Goal: Obtain resource: Download file/media

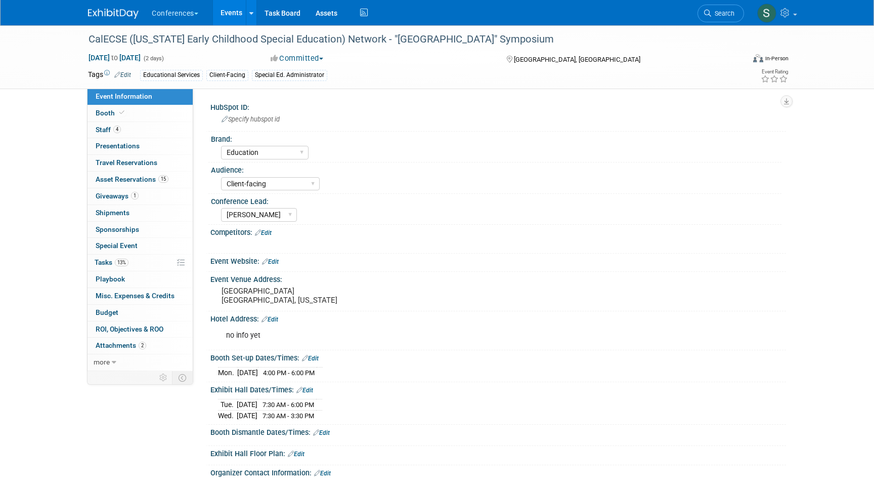
select select "Education"
select select "Client-facing"
select select "Sophie"
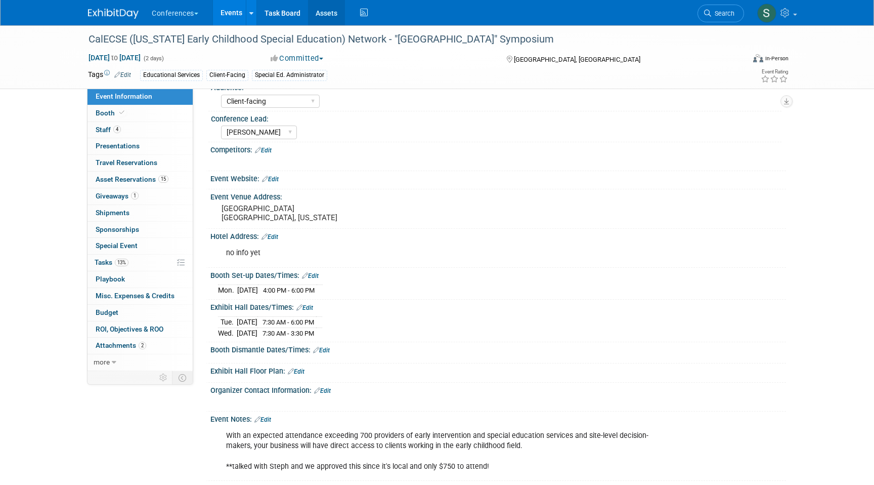
click at [328, 12] on link "Assets" at bounding box center [326, 12] width 37 height 25
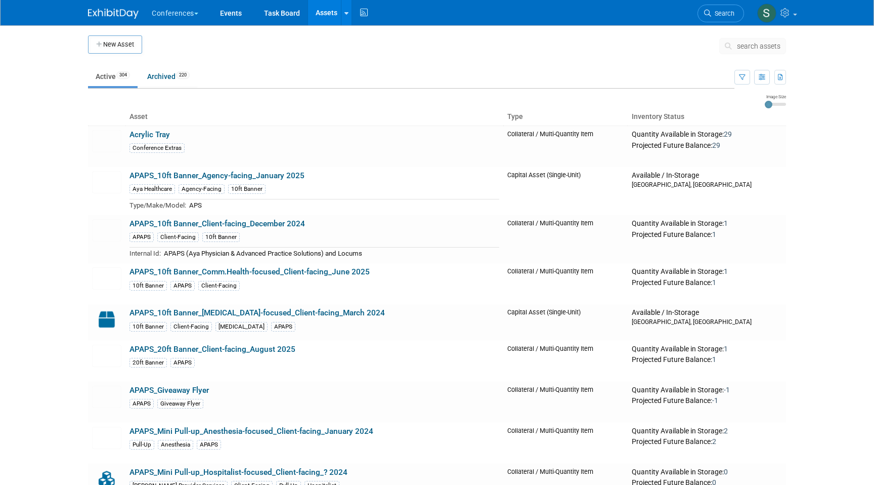
click at [750, 44] on span "search assets" at bounding box center [759, 46] width 44 height 8
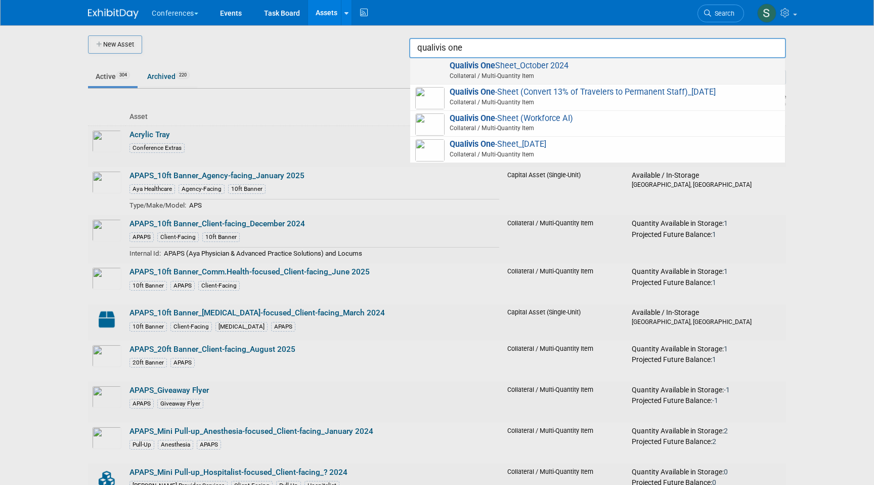
click at [652, 77] on span "Collateral / Multi-Quantity Item" at bounding box center [599, 75] width 362 height 9
type input "Qualivis One Sheet_October 2024"
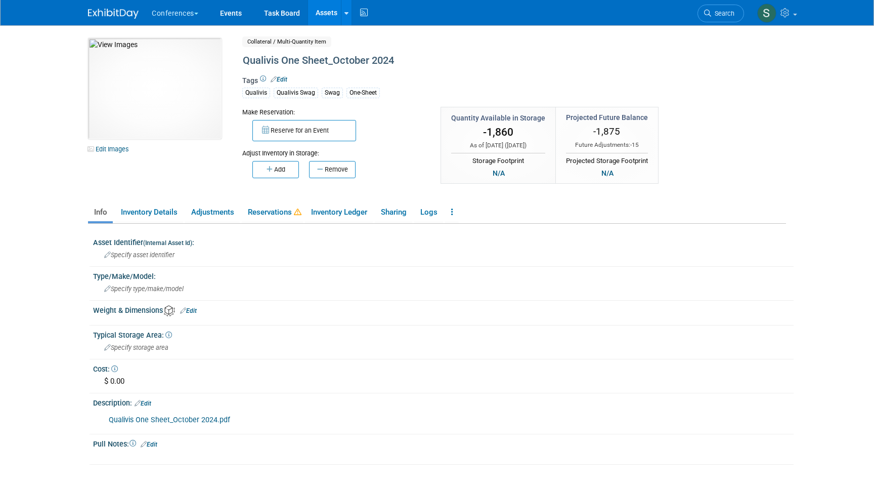
click at [167, 415] on div "Qualivis One Sheet_October 2024.pdf" at bounding box center [382, 420] width 560 height 20
click at [167, 422] on link "Qualivis One Sheet_October 2024.pdf" at bounding box center [169, 419] width 121 height 9
click at [333, 17] on link "Assets" at bounding box center [326, 12] width 37 height 25
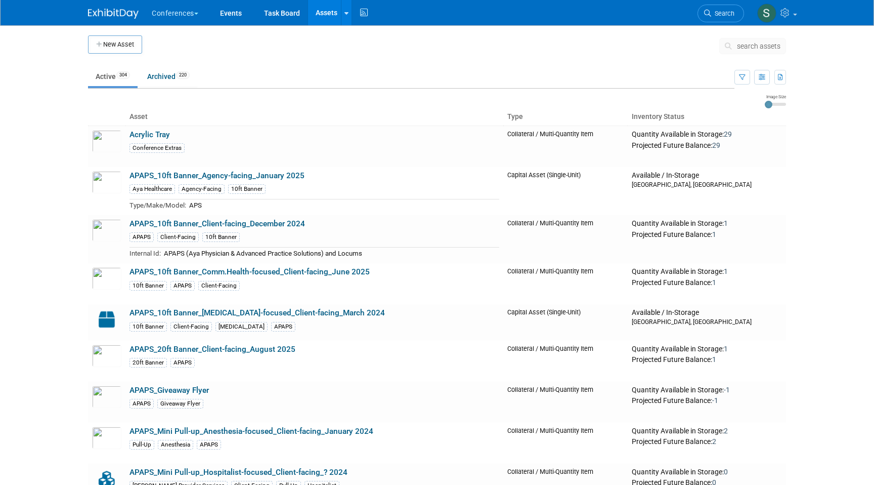
click at [747, 42] on span "search assets" at bounding box center [759, 46] width 44 height 8
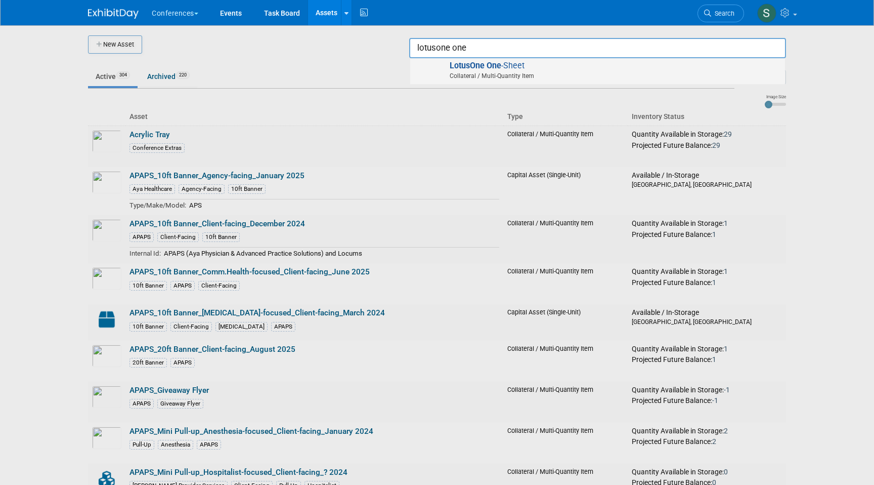
click at [668, 74] on span "Collateral / Multi-Quantity Item" at bounding box center [599, 75] width 362 height 9
type input "LotusOne One-Sheet"
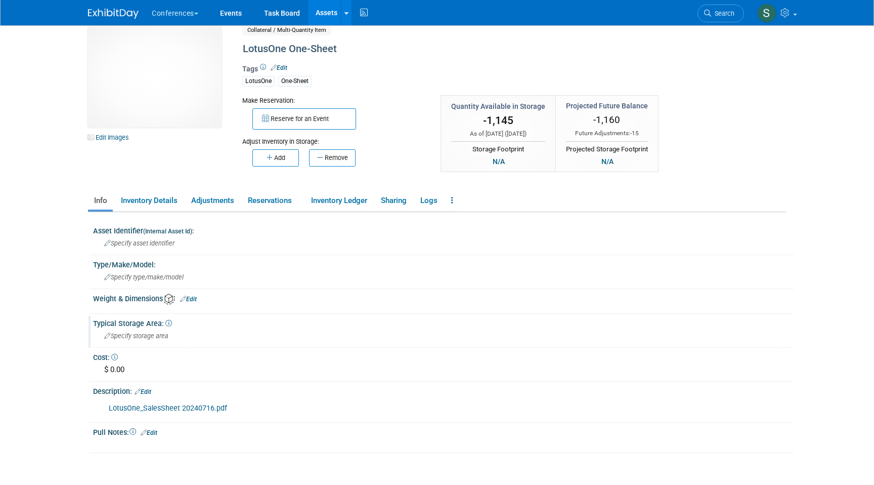
scroll to position [13, 0]
click at [158, 407] on link "LotusOne_SalesSheet 20240716.pdf" at bounding box center [168, 406] width 118 height 9
